Goal: Find specific page/section: Find specific page/section

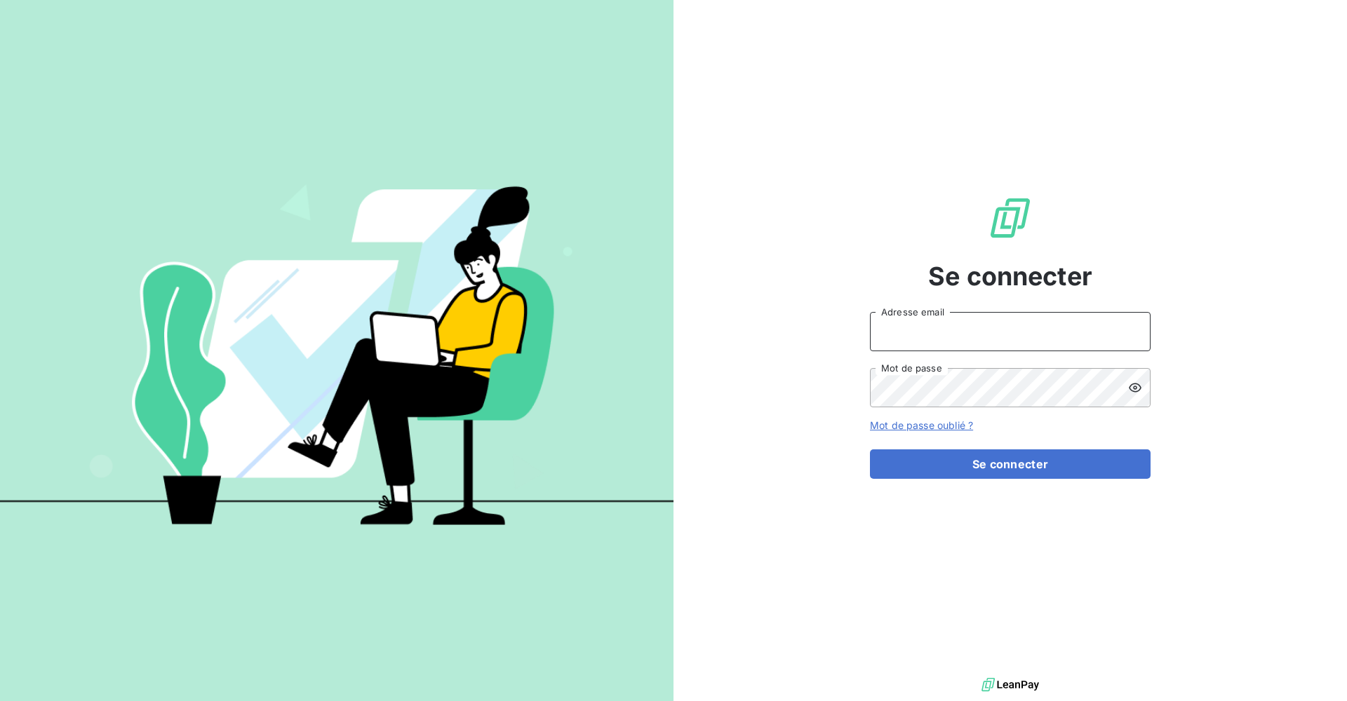
click at [1020, 334] on input "Adresse email" at bounding box center [1010, 331] width 281 height 39
type input "[PERSON_NAME][EMAIL_ADDRESS][DOMAIN_NAME]"
click at [870, 450] on button "Se connecter" at bounding box center [1010, 464] width 281 height 29
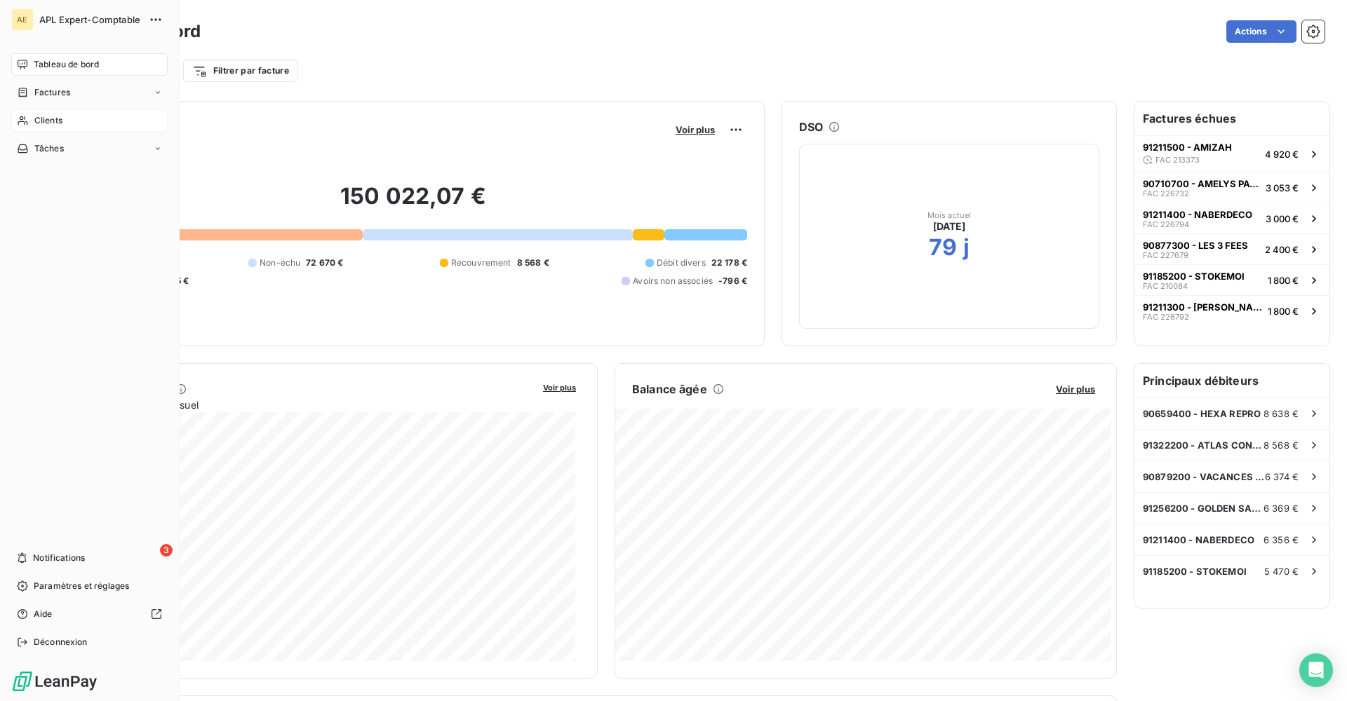
click at [49, 121] on span "Clients" at bounding box center [48, 120] width 28 height 13
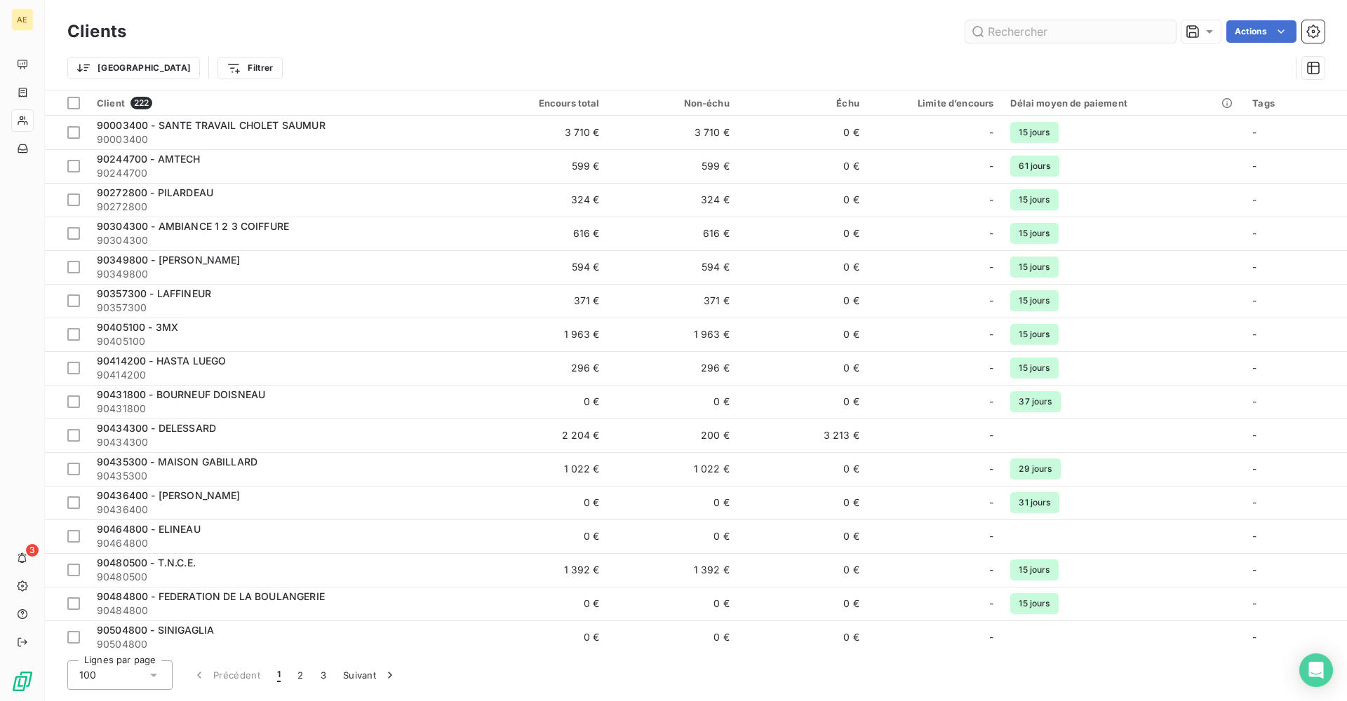
click at [1026, 30] on input "text" at bounding box center [1070, 31] width 210 height 22
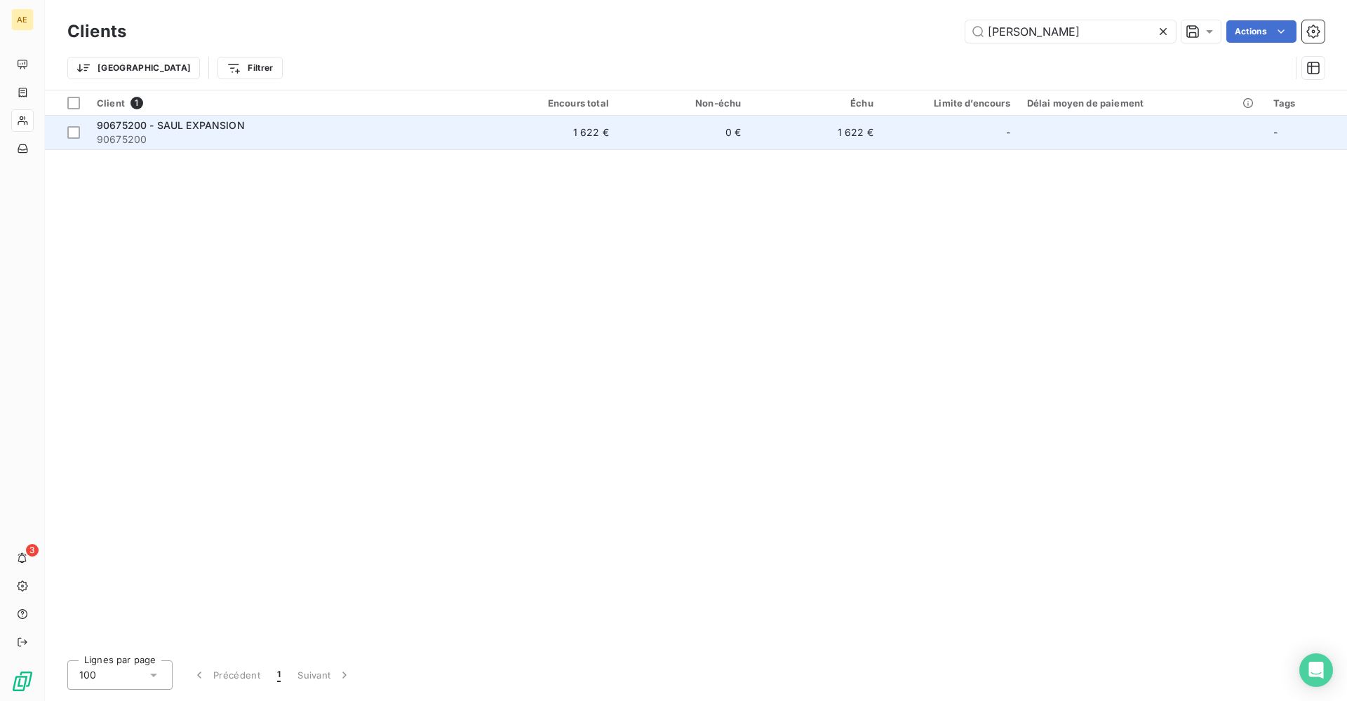
type input "[PERSON_NAME]"
click at [205, 142] on span "90675200" at bounding box center [286, 140] width 379 height 14
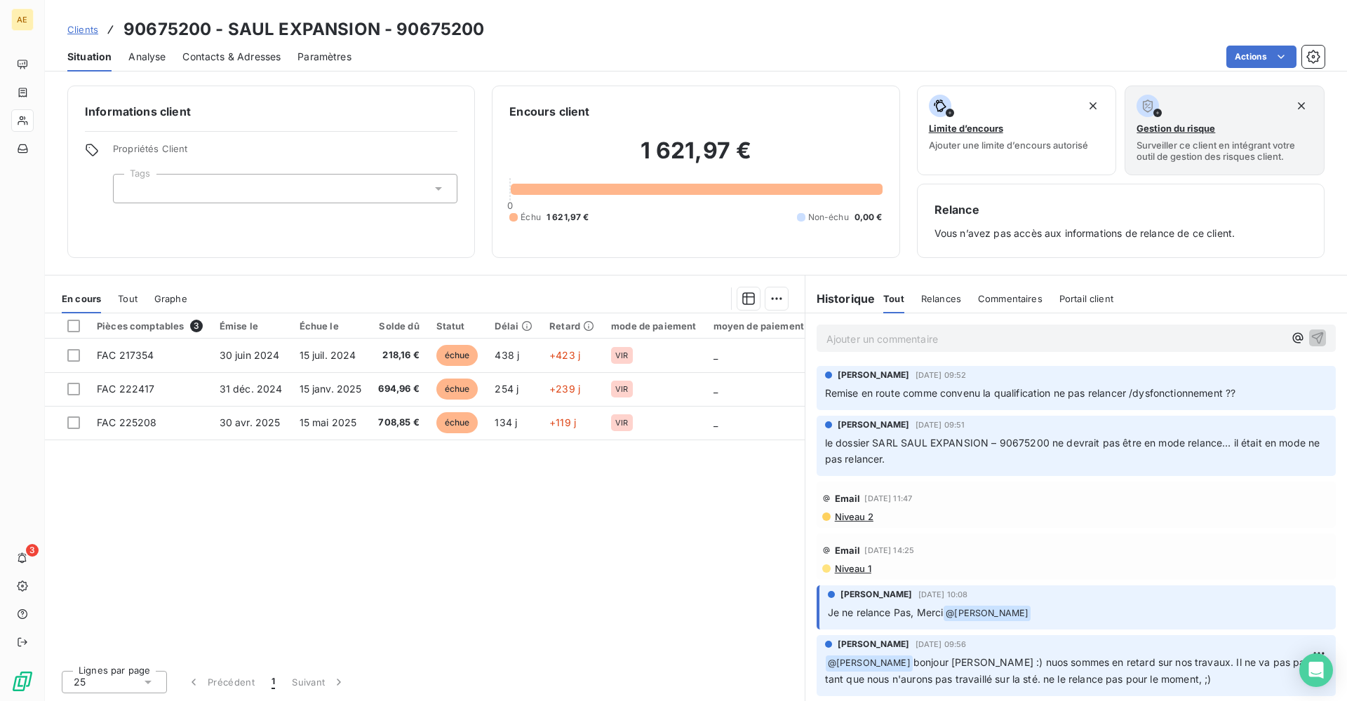
click at [138, 302] on div "En cours Tout Graphe" at bounding box center [425, 298] width 760 height 29
click at [134, 300] on span "Tout" at bounding box center [128, 298] width 20 height 11
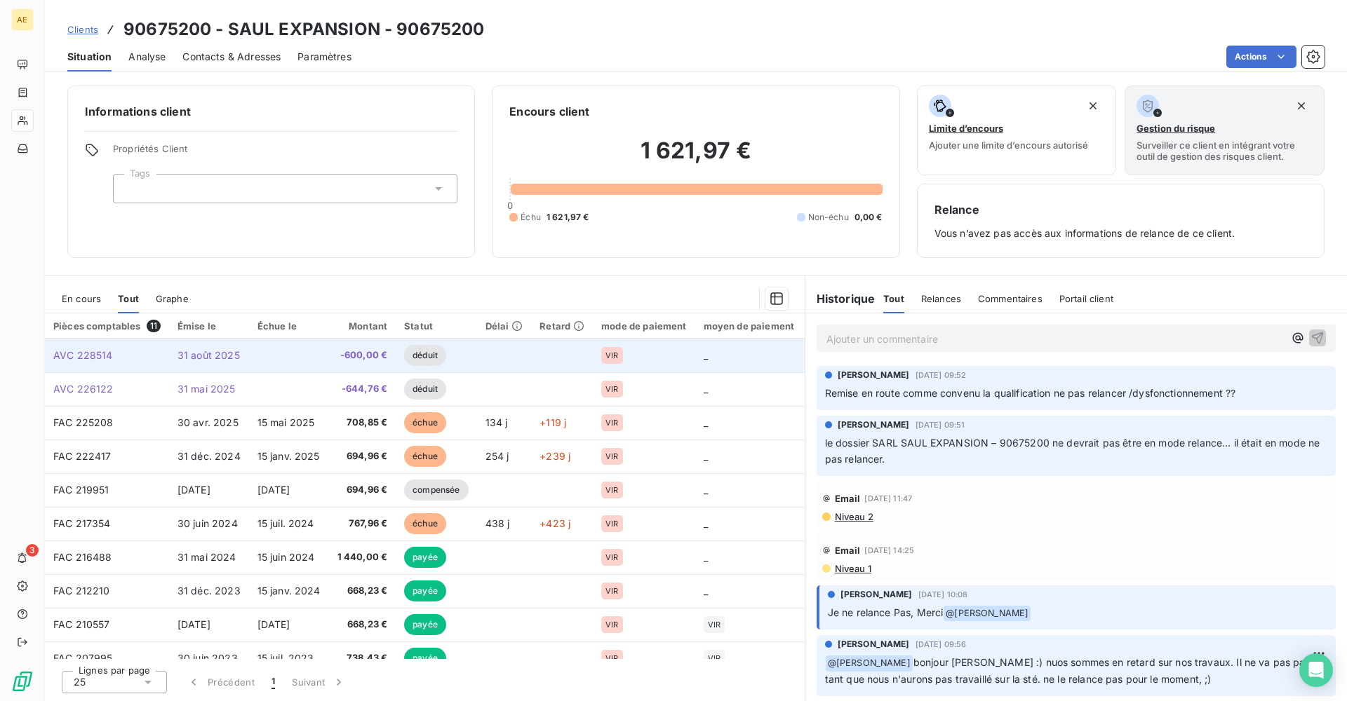
click at [244, 354] on td "31 août 2025" at bounding box center [209, 356] width 80 height 34
